Goal: Find contact information: Find contact information

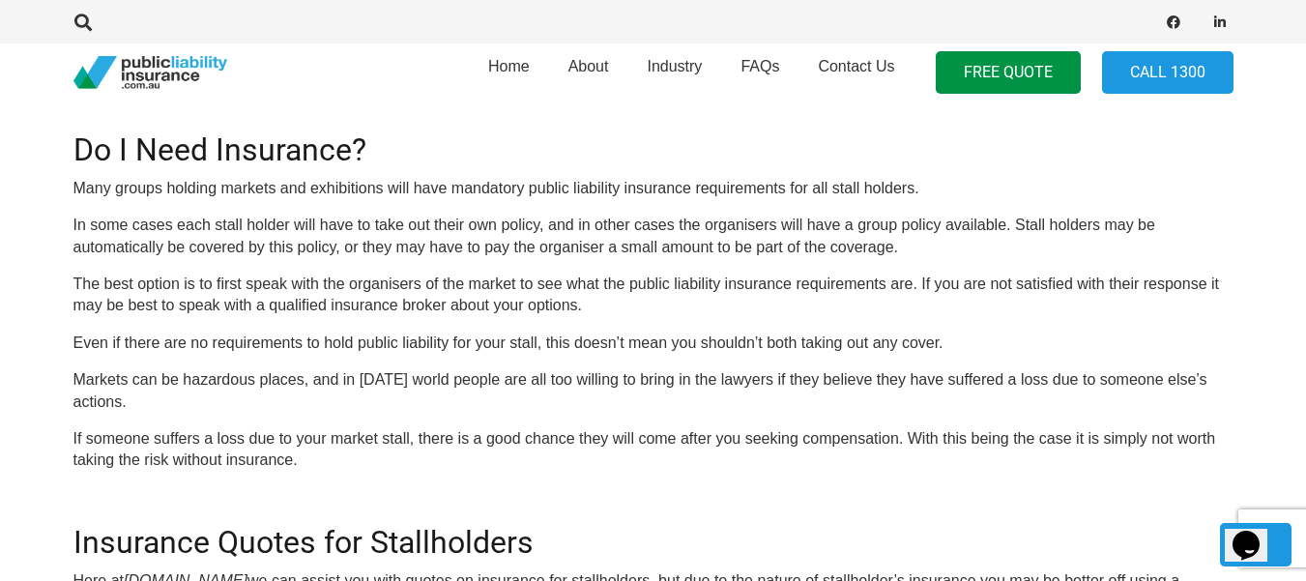
scroll to position [1159, 0]
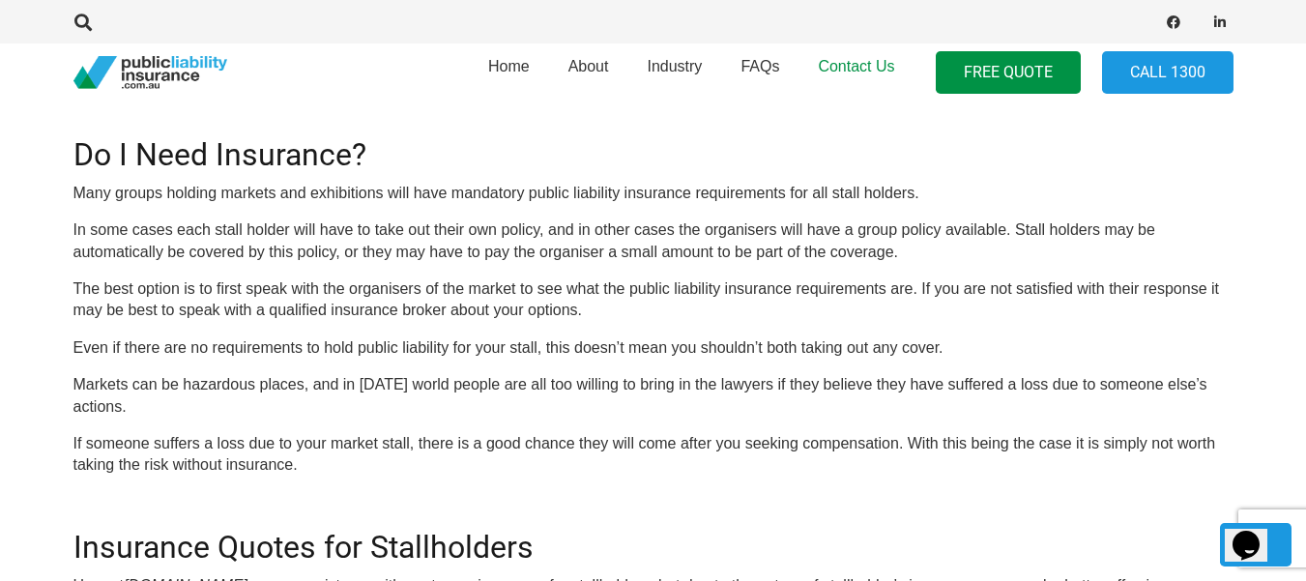
click at [847, 65] on span "Contact Us" at bounding box center [856, 66] width 76 height 16
